Goal: Task Accomplishment & Management: Use online tool/utility

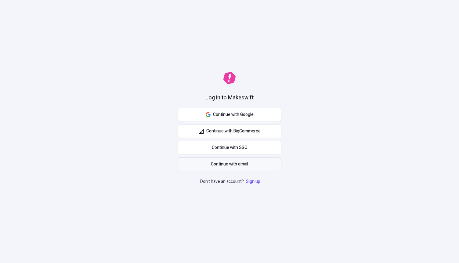
click at [249, 165] on button "Continue with email" at bounding box center [230, 163] width 104 height 13
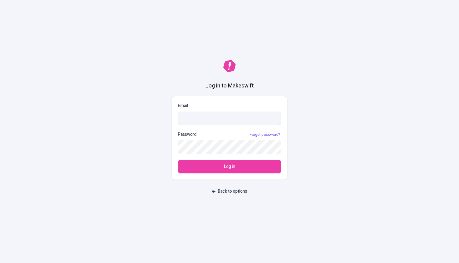
type input "[EMAIL_ADDRESS][DOMAIN_NAME]"
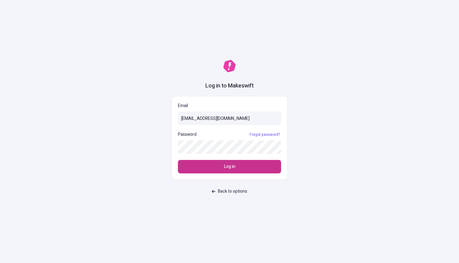
click at [220, 173] on button "Log in" at bounding box center [229, 166] width 103 height 13
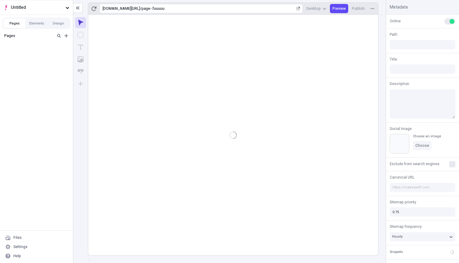
type input "/page-7uuuuu"
